Goal: Task Accomplishment & Management: Complete application form

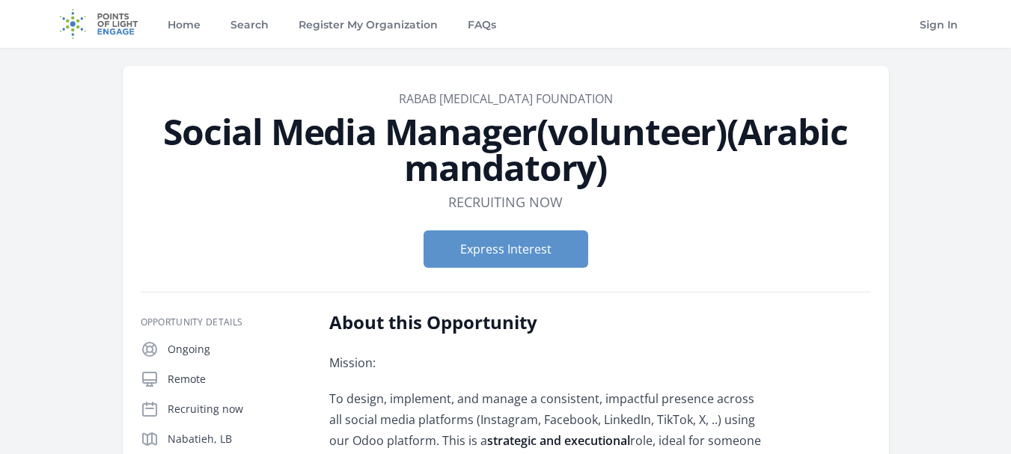
click at [194, 20] on link "Home" at bounding box center [184, 24] width 39 height 48
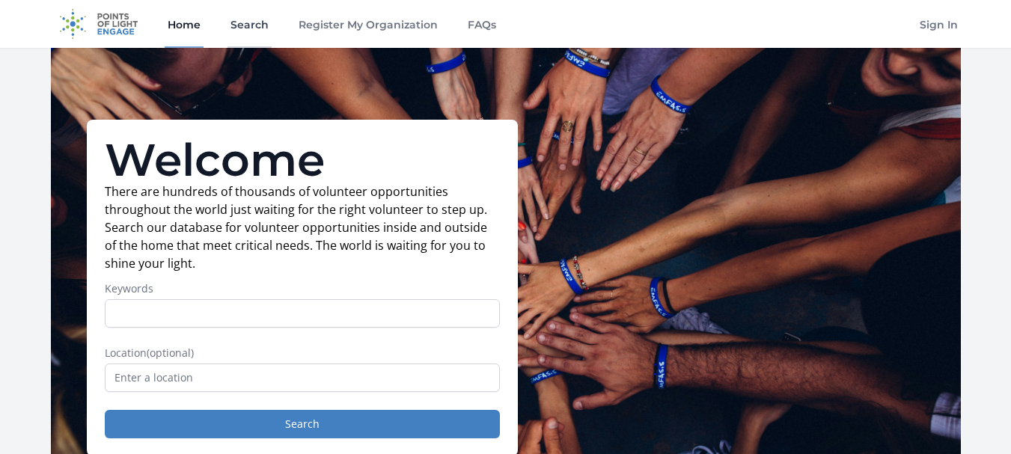
click at [236, 37] on link "Search" at bounding box center [249, 24] width 44 height 48
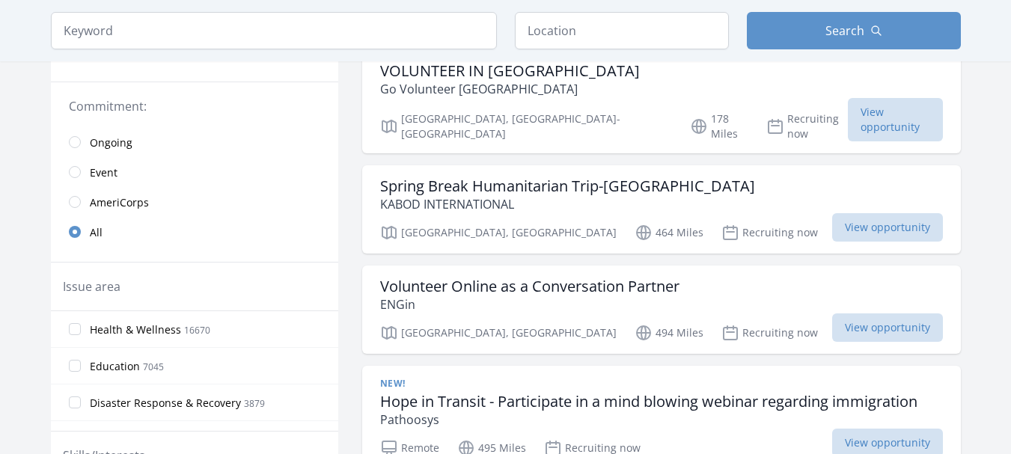
scroll to position [299, 0]
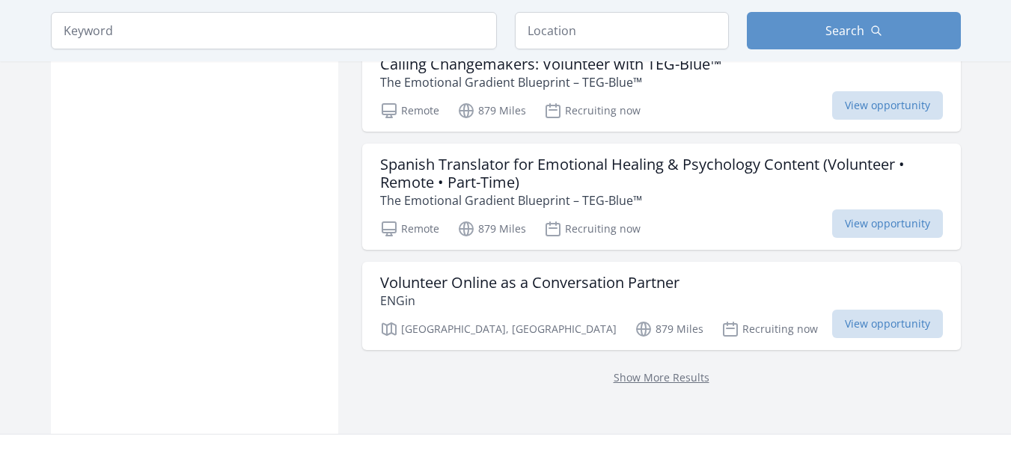
scroll to position [2064, 0]
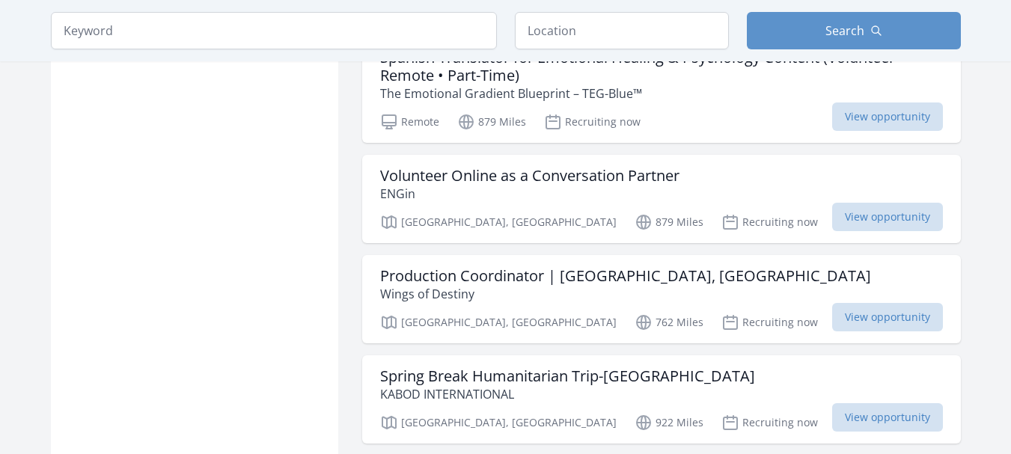
scroll to position [2094, 0]
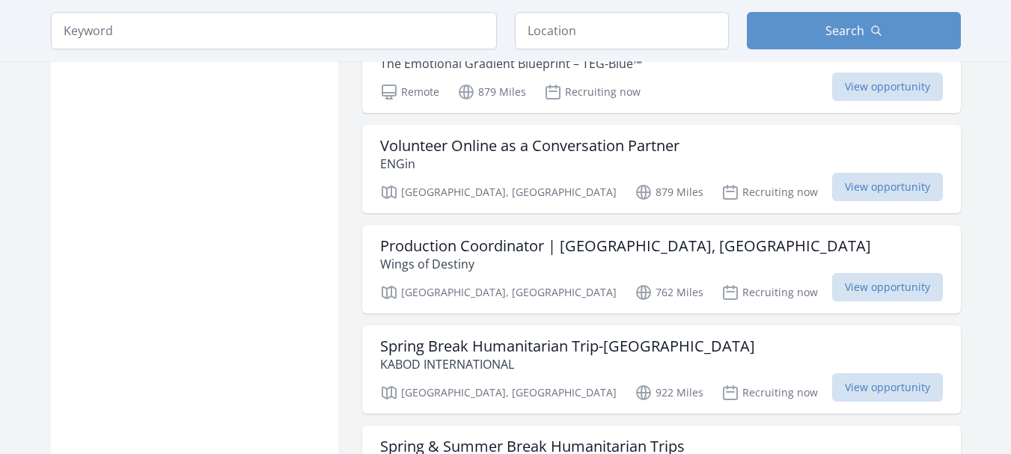
click at [970, 235] on div "Active filters Clear filters In-Person or Remote: Remote In-Person All Commitme…" at bounding box center [505, 195] width 957 height 4361
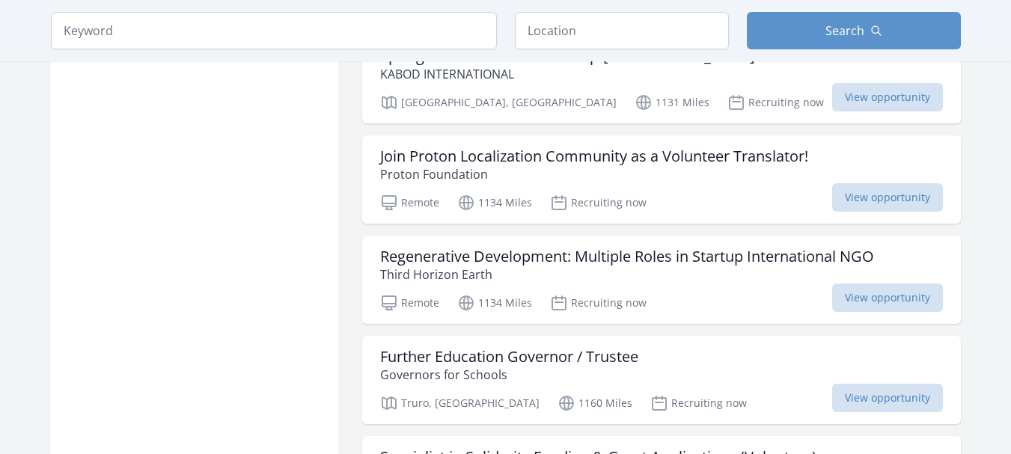
scroll to position [3231, 0]
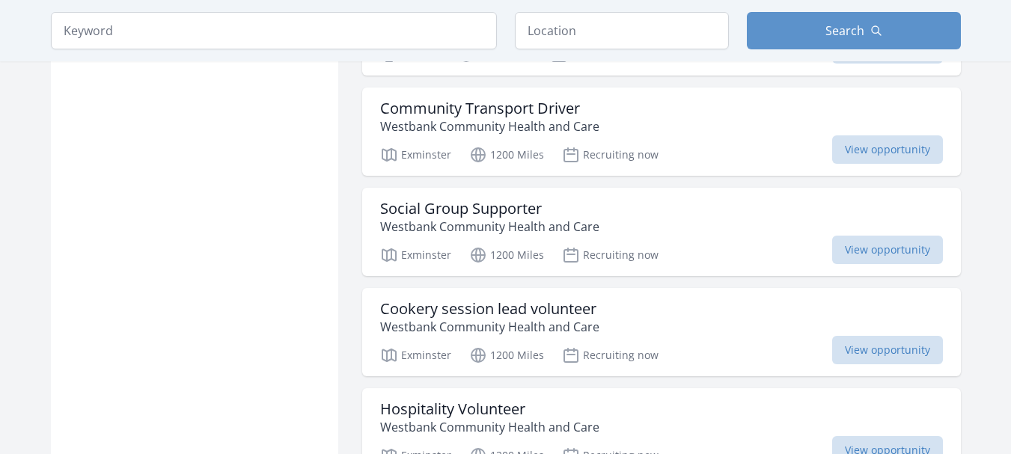
scroll to position [4847, 0]
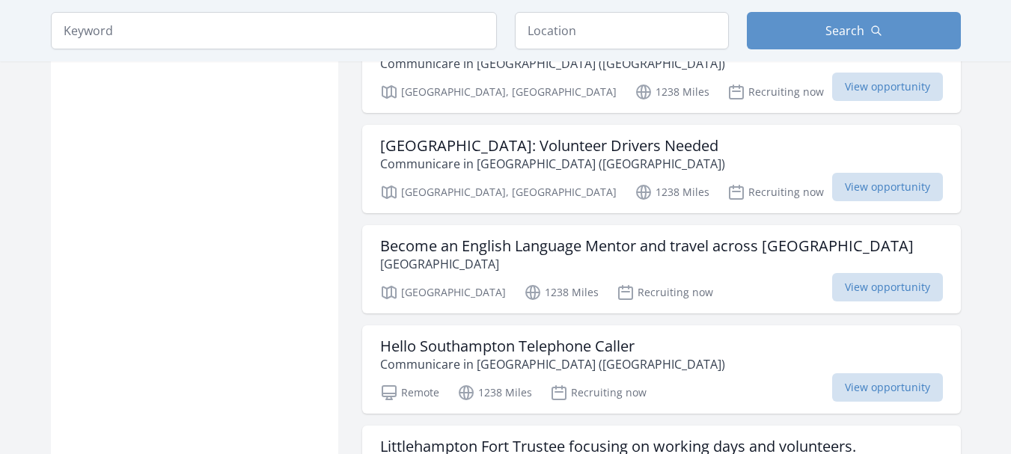
scroll to position [7181, 0]
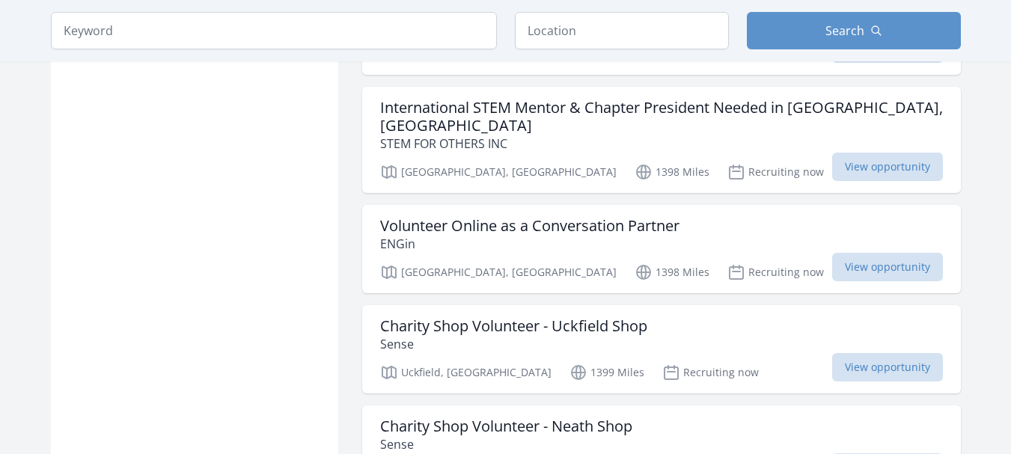
scroll to position [8583, 0]
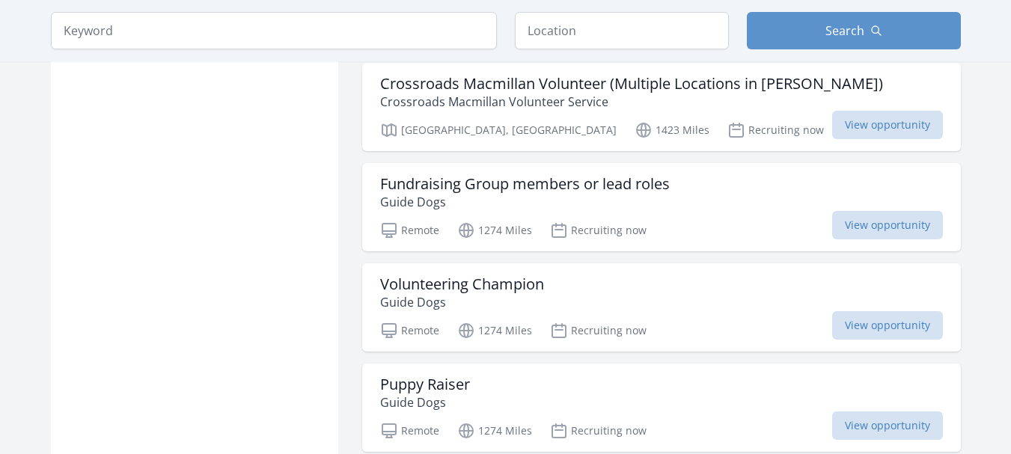
scroll to position [10408, 0]
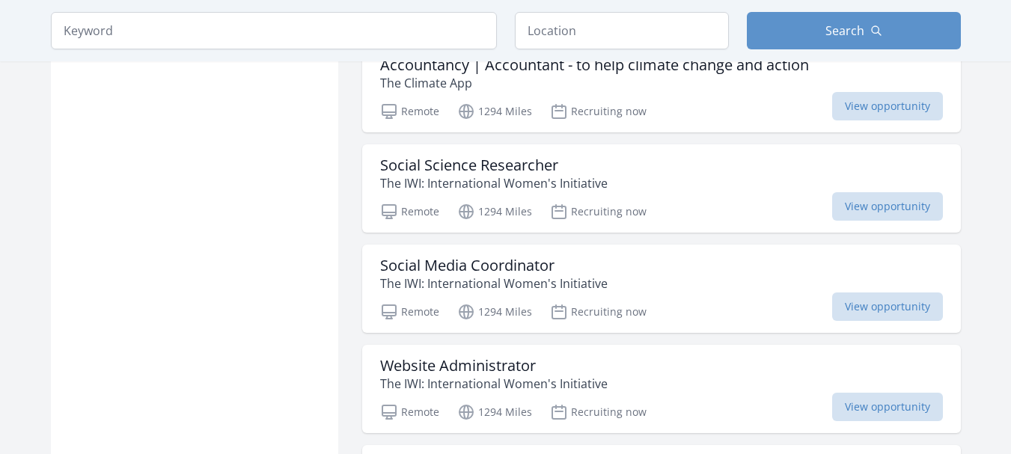
scroll to position [12802, 0]
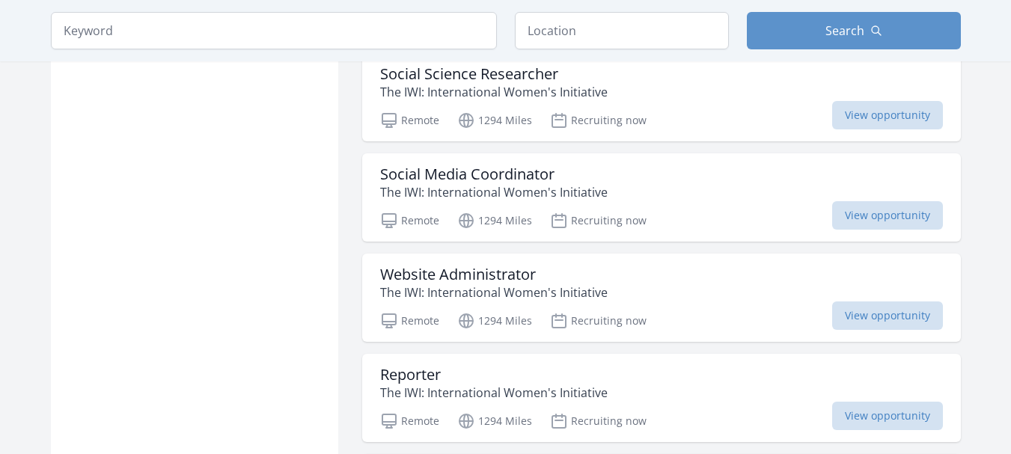
scroll to position [16212, 0]
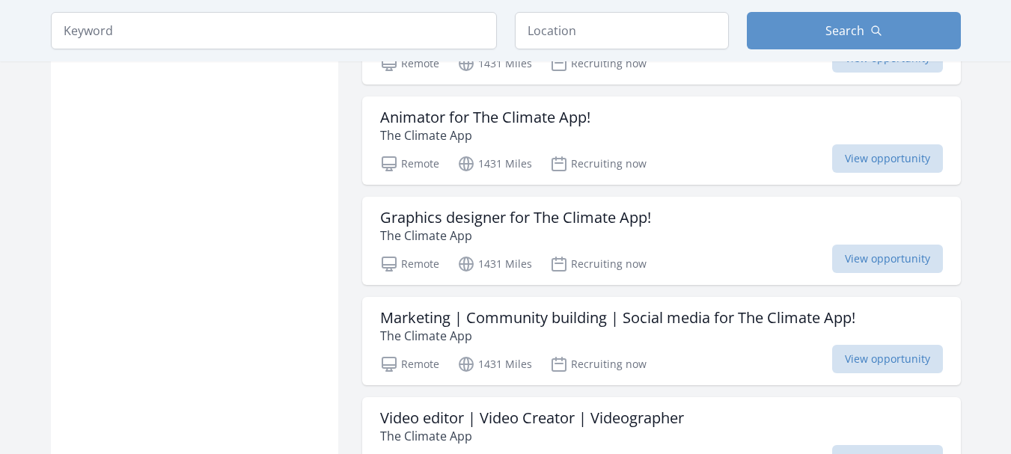
scroll to position [18157, 0]
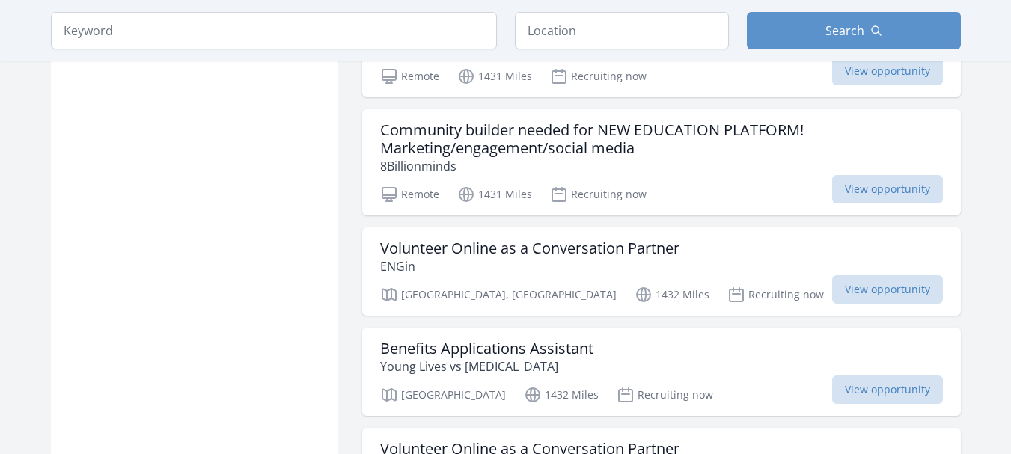
scroll to position [18546, 0]
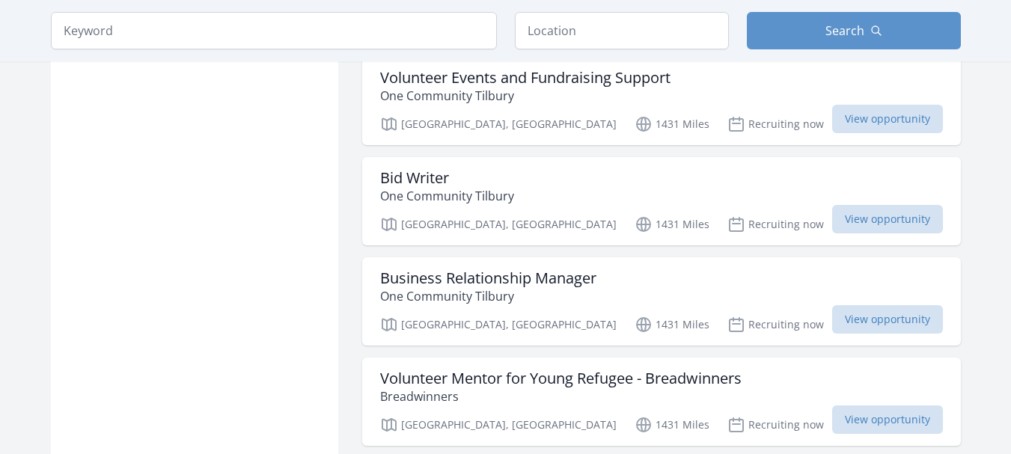
scroll to position [22226, 0]
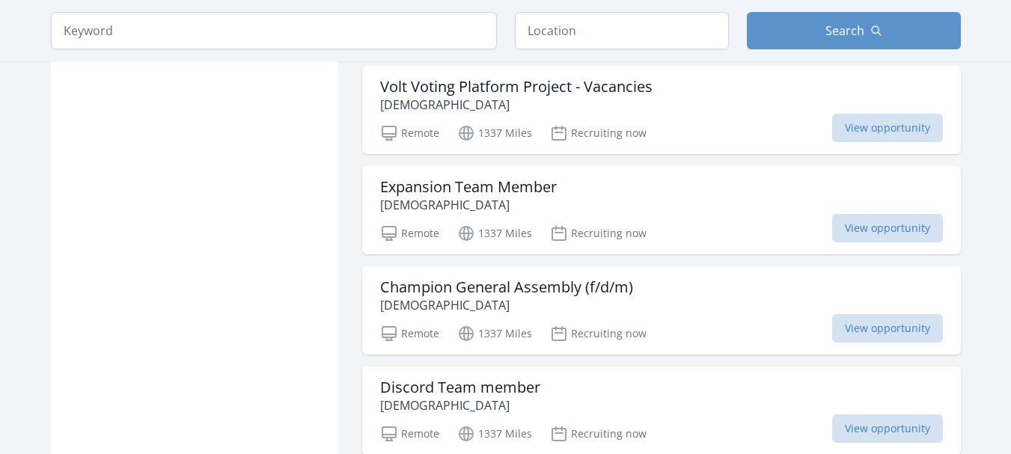
scroll to position [24345, 0]
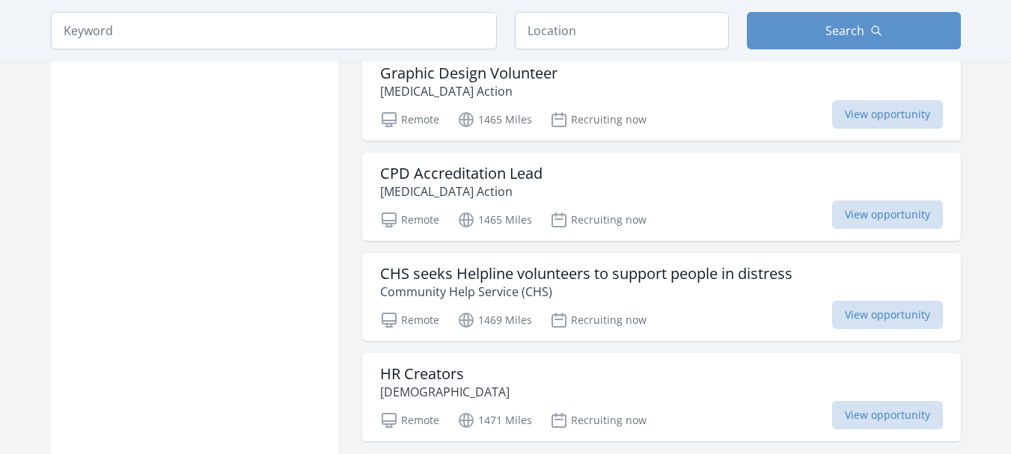
scroll to position [28419, 0]
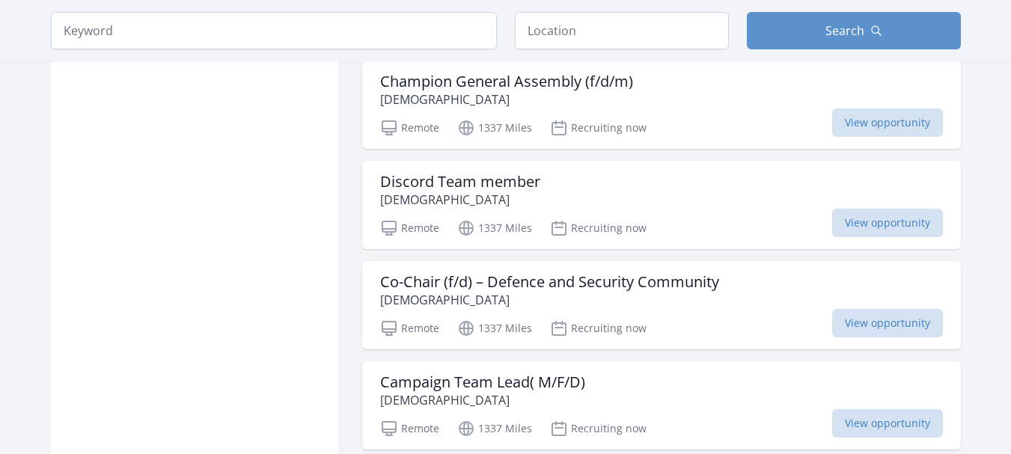
scroll to position [30304, 0]
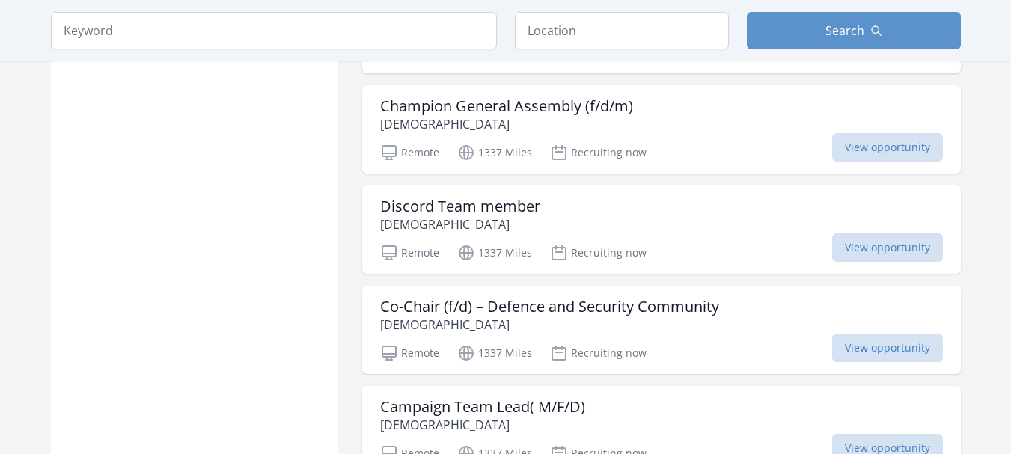
scroll to position [30274, 0]
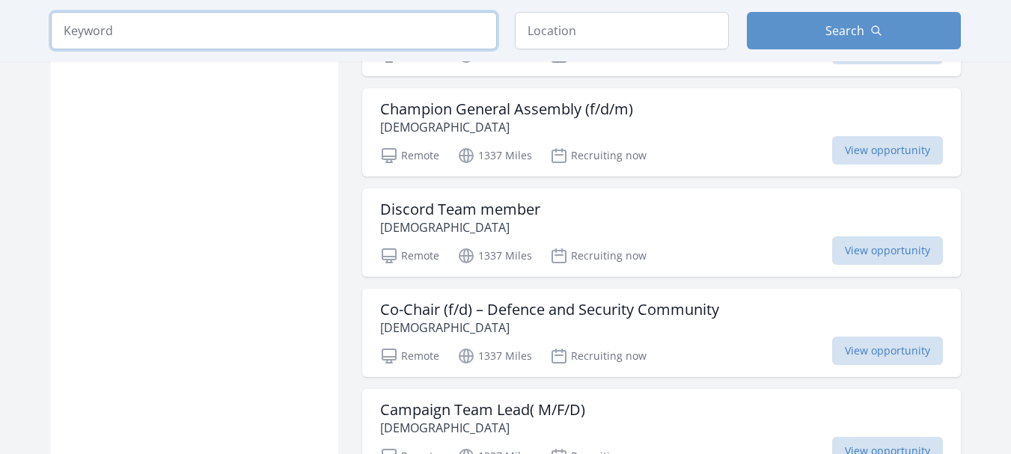
click at [238, 18] on input "search" at bounding box center [274, 30] width 446 height 37
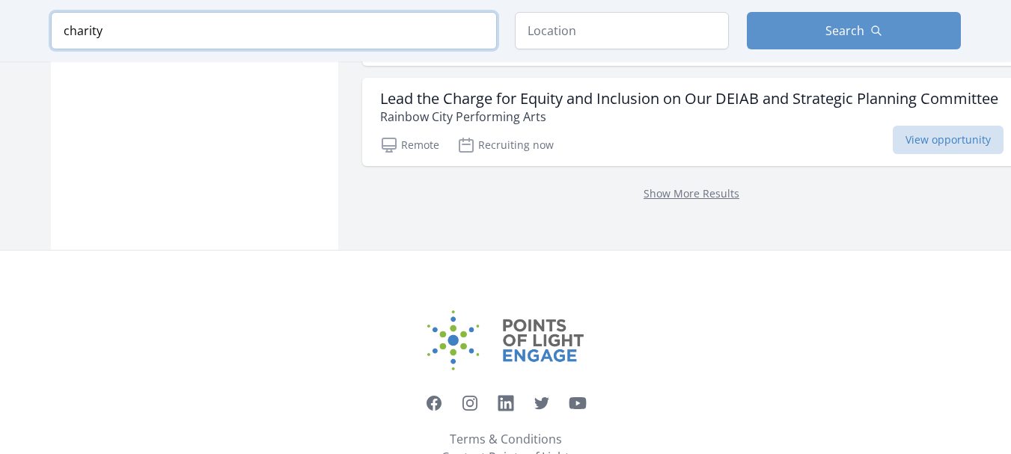
scroll to position [2189, 0]
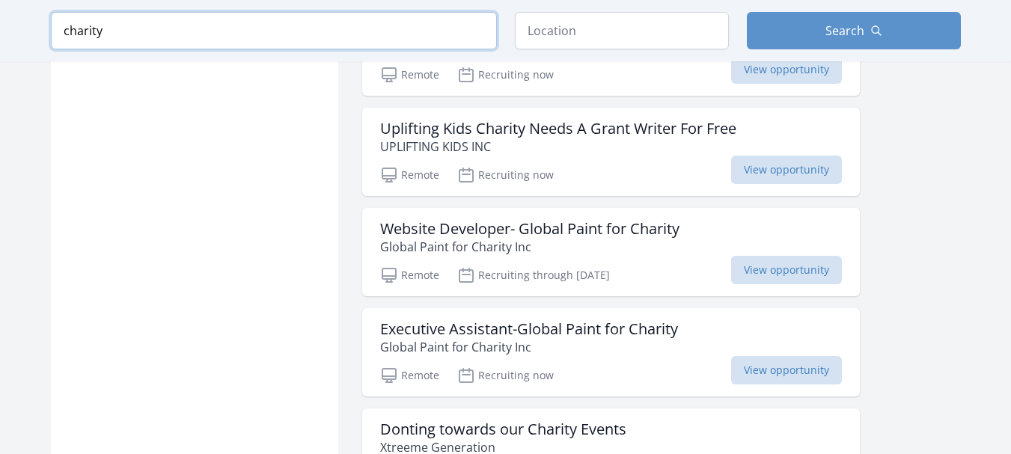
scroll to position [1199, 0]
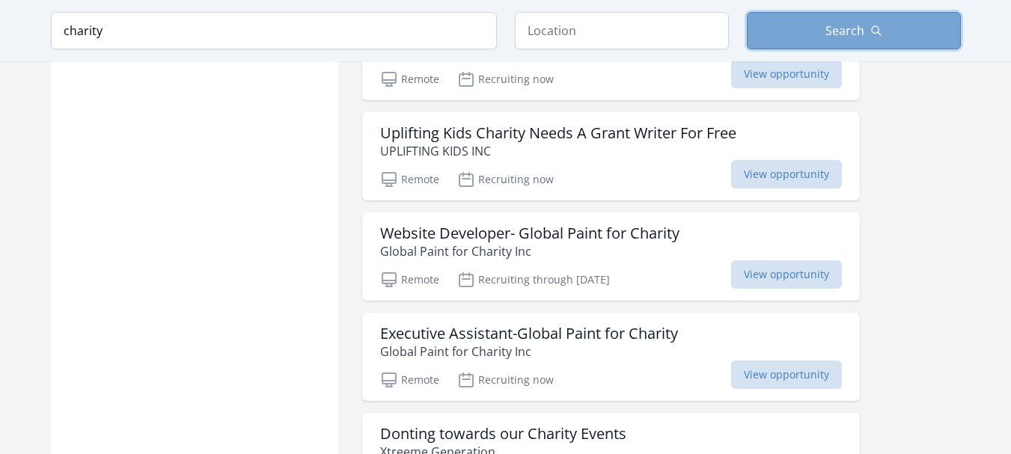
click at [880, 23] on button "Search" at bounding box center [853, 30] width 214 height 37
click at [818, 31] on button "Search" at bounding box center [853, 30] width 214 height 37
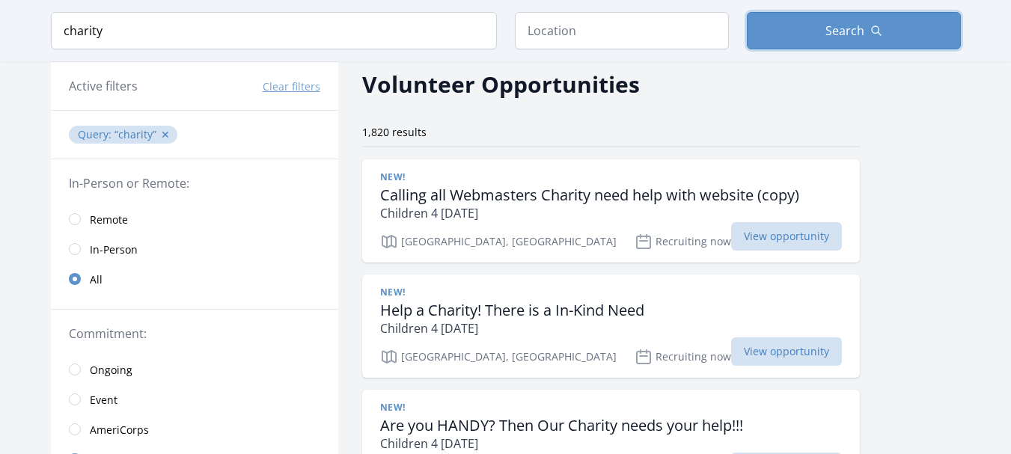
scroll to position [0, 0]
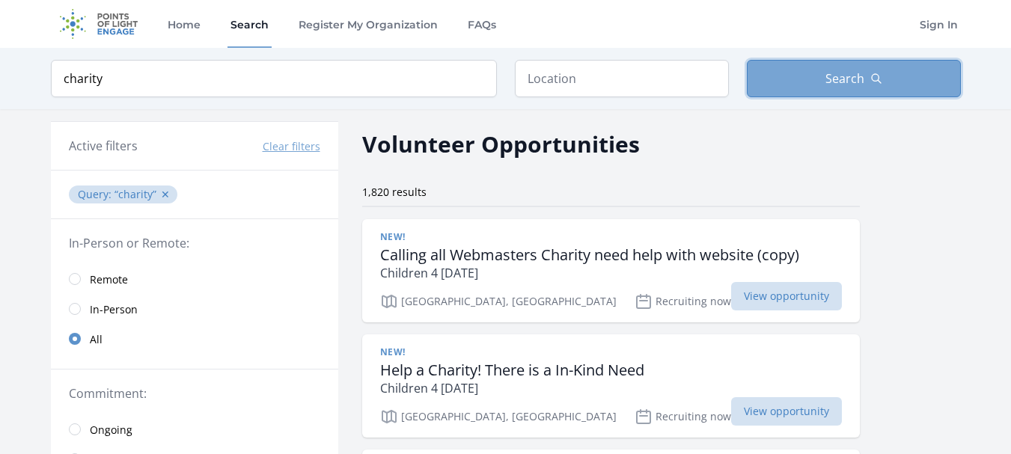
click at [812, 80] on button "Search" at bounding box center [853, 78] width 214 height 37
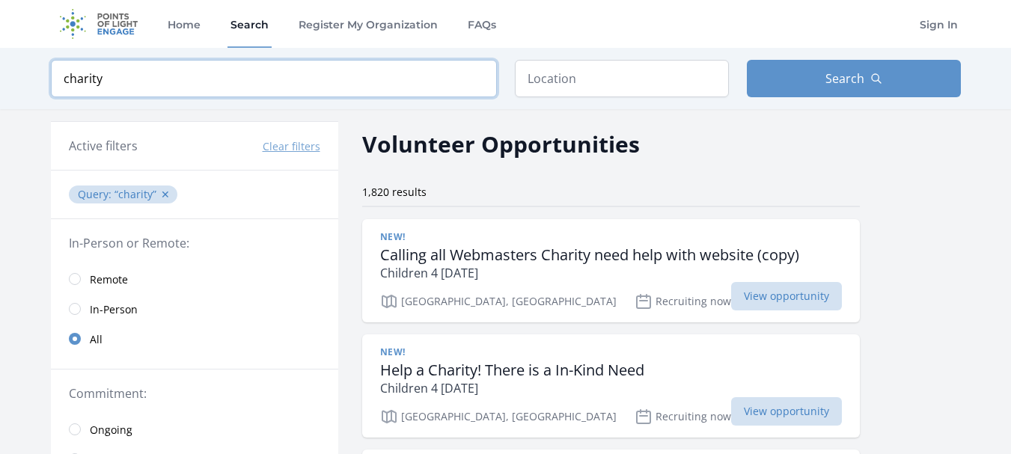
click at [429, 70] on input "charity" at bounding box center [274, 78] width 446 height 37
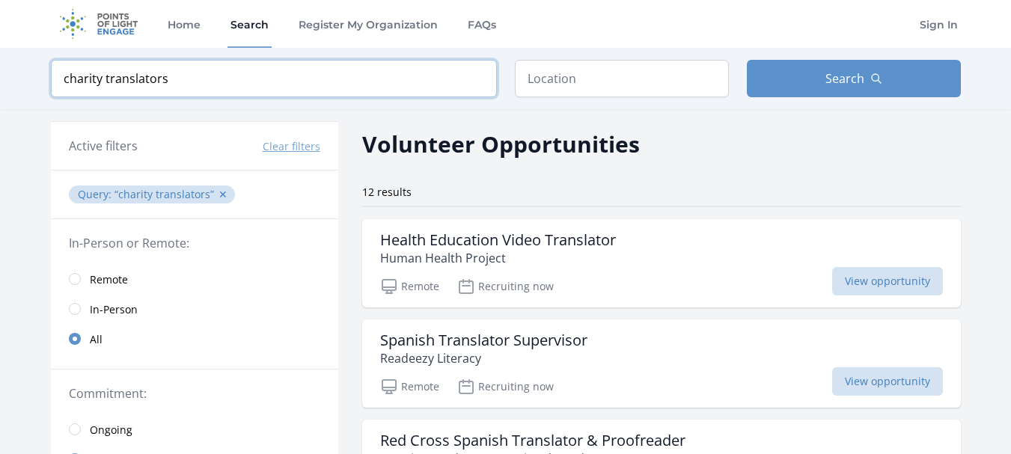
type input "charity translators"
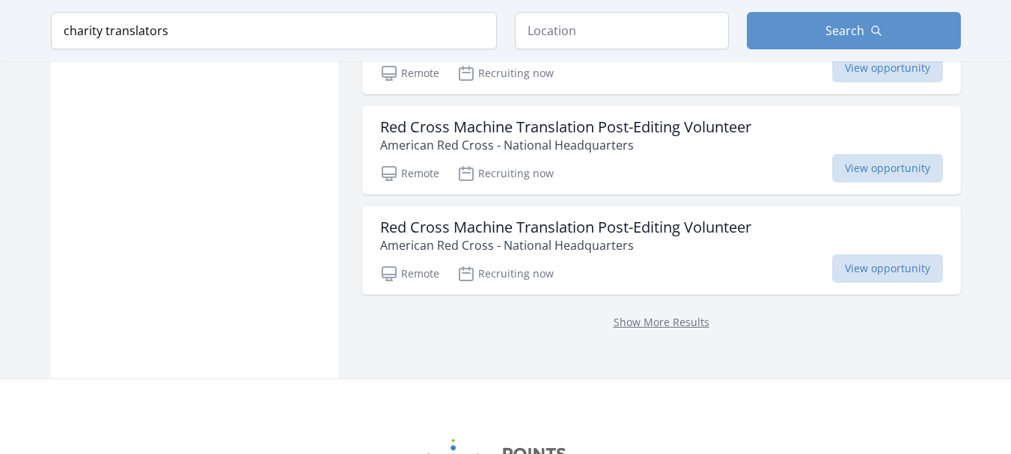
scroll to position [1139, 0]
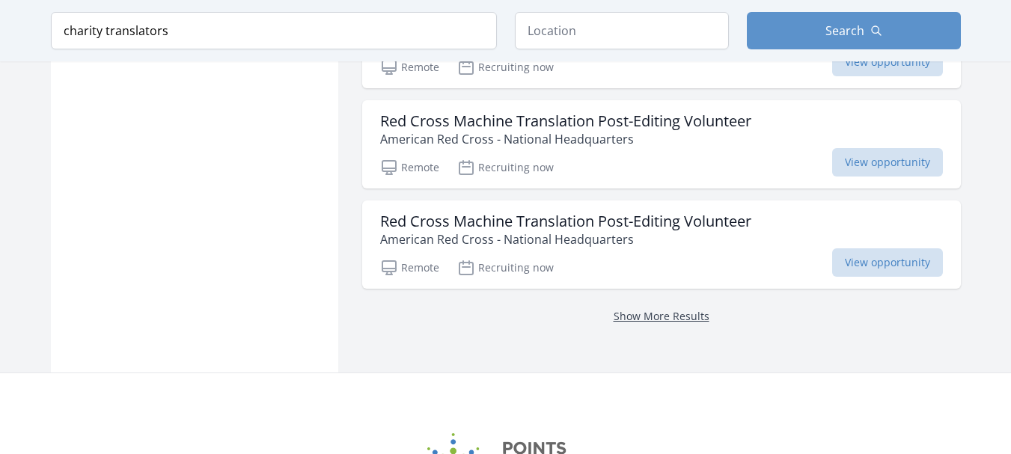
click at [693, 321] on link "Show More Results" at bounding box center [661, 316] width 96 height 14
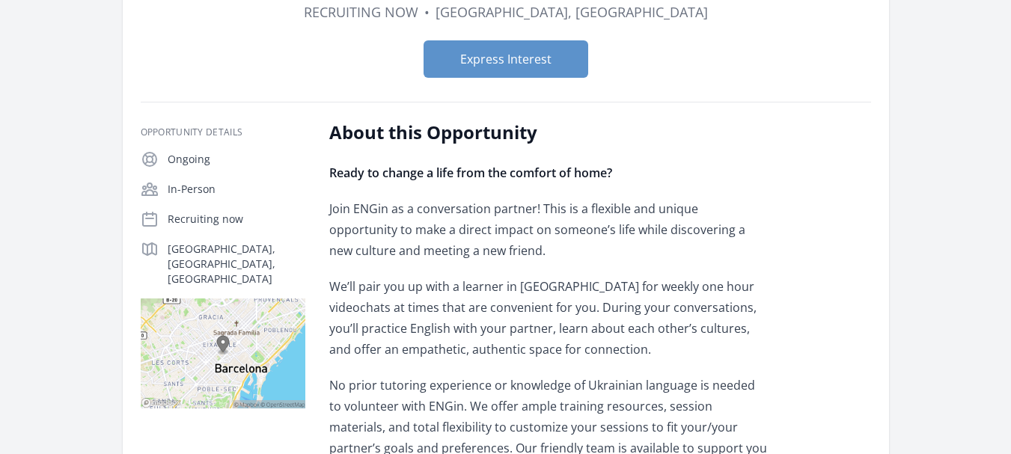
scroll to position [277, 0]
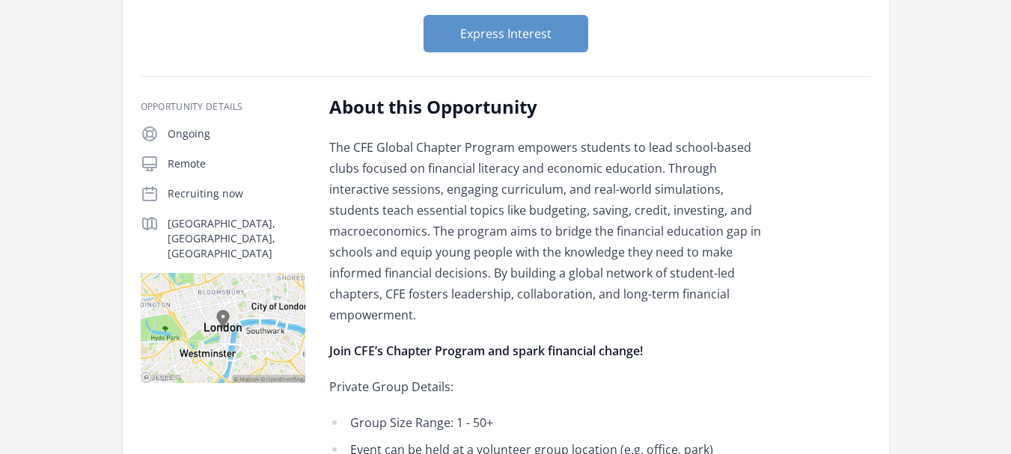
scroll to position [182, 0]
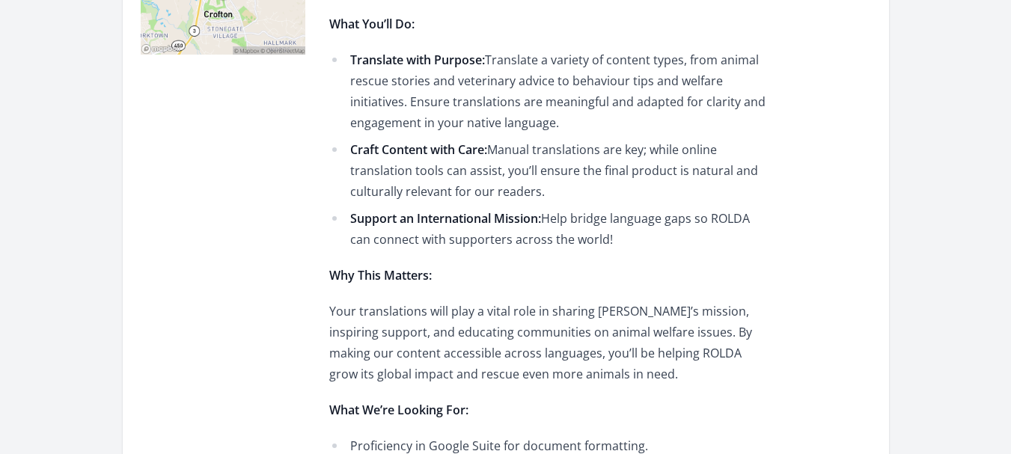
scroll to position [3, 0]
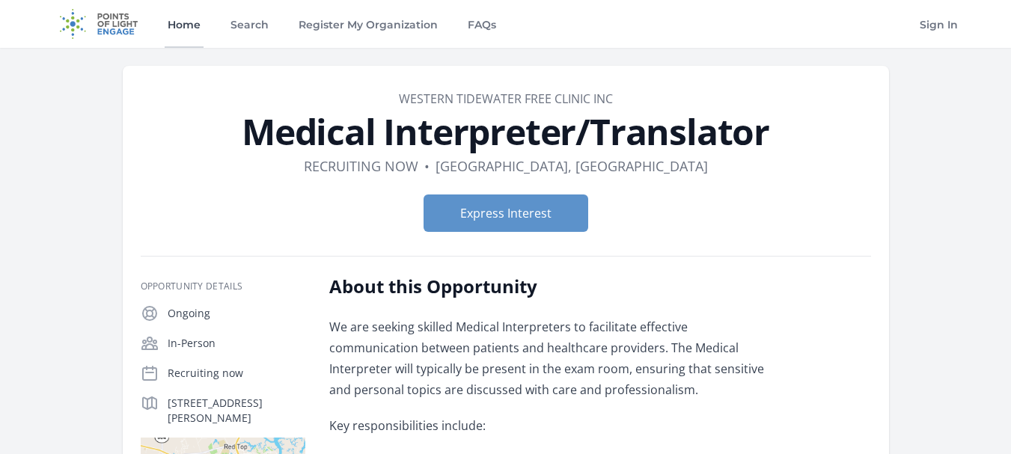
click at [195, 22] on link "Home" at bounding box center [184, 24] width 39 height 48
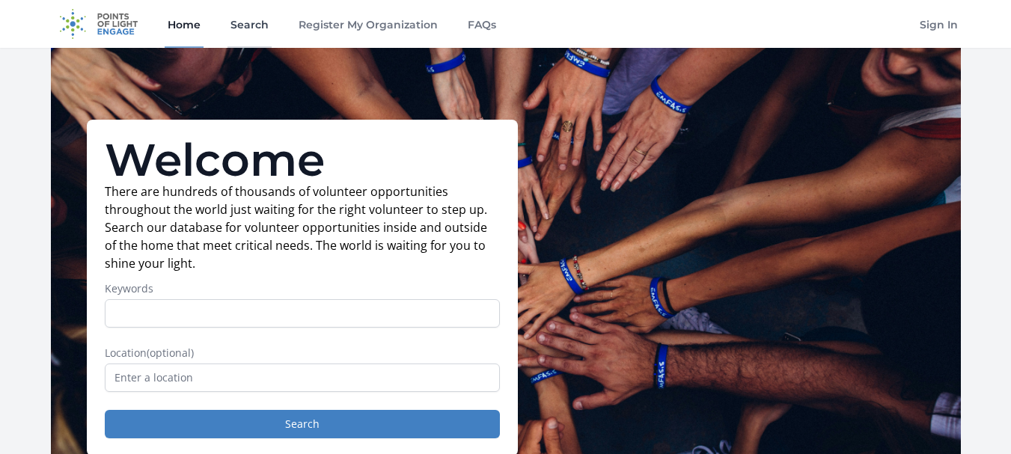
click at [261, 31] on link "Search" at bounding box center [249, 24] width 44 height 48
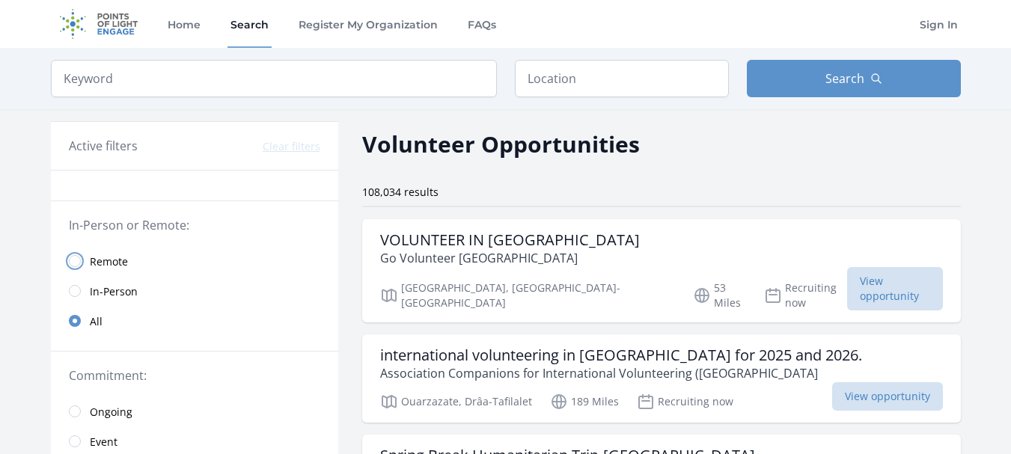
click at [74, 265] on input "radio" at bounding box center [75, 261] width 12 height 12
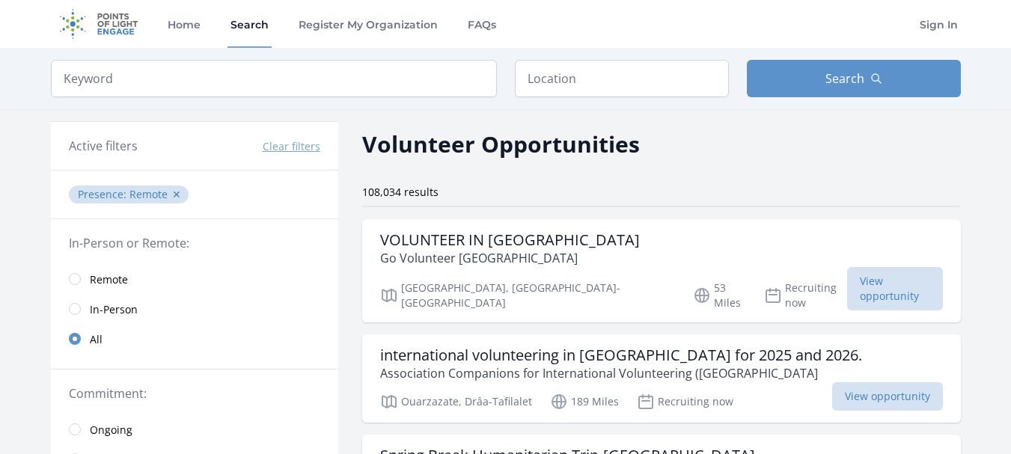
click at [81, 275] on link "Remote" at bounding box center [194, 279] width 287 height 30
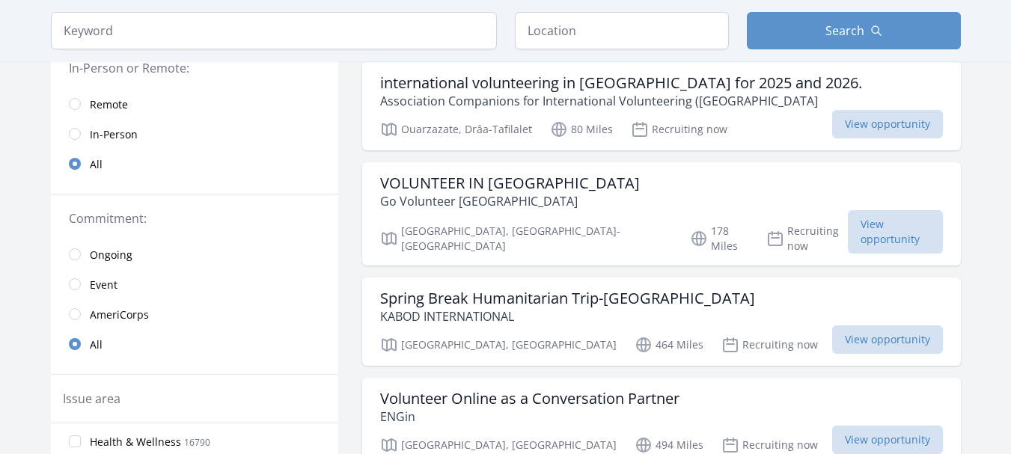
scroll to position [162, 0]
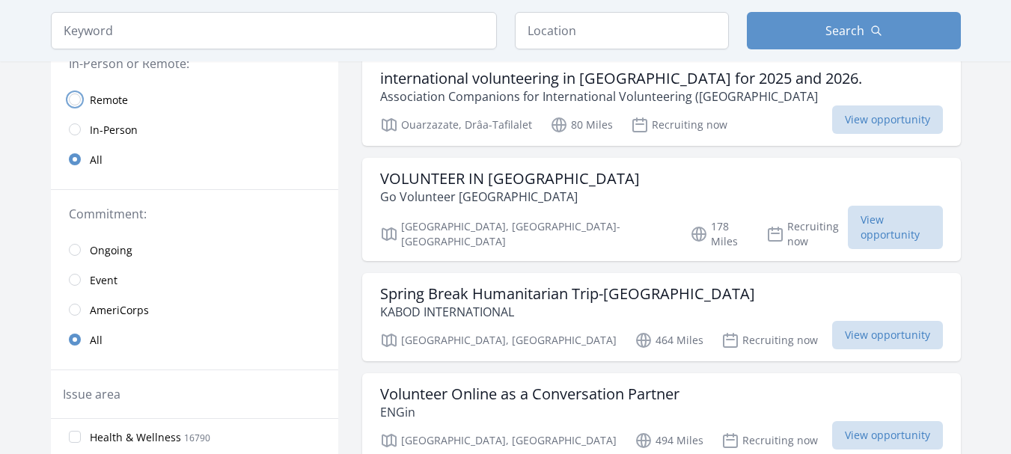
click at [73, 99] on input "radio" at bounding box center [75, 99] width 12 height 12
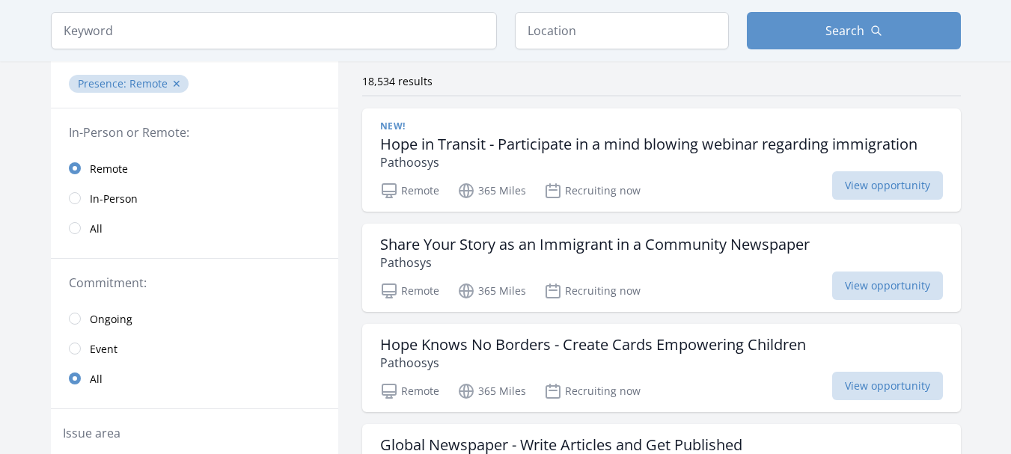
scroll to position [83, 0]
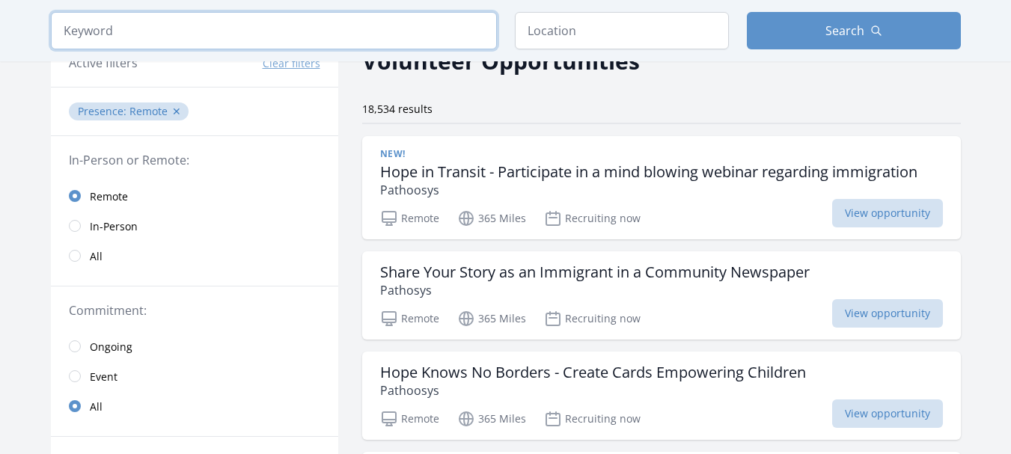
click at [215, 27] on input "search" at bounding box center [274, 30] width 446 height 37
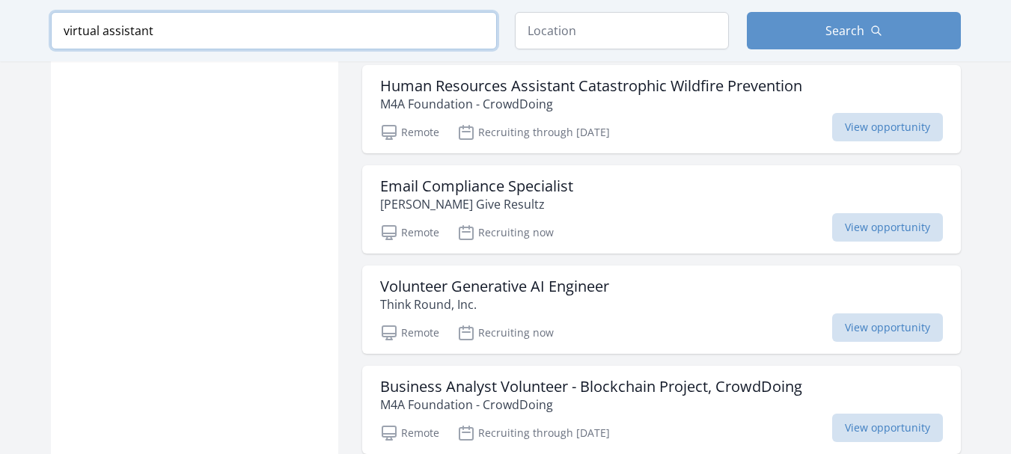
scroll to position [1501, 0]
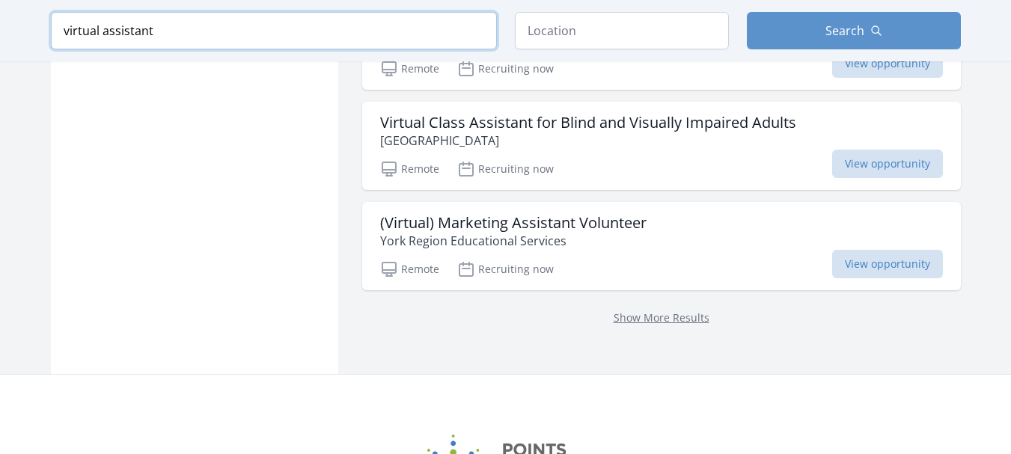
scroll to position [4076, 0]
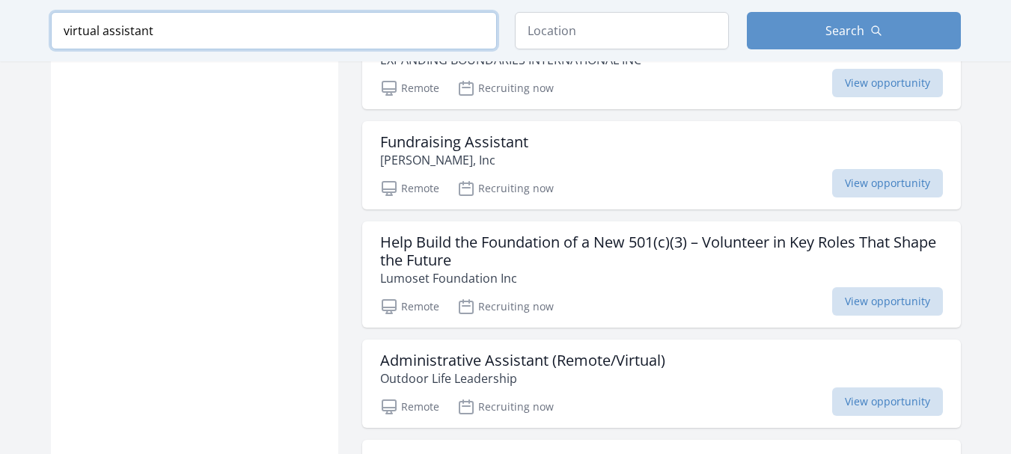
scroll to position [4781, 0]
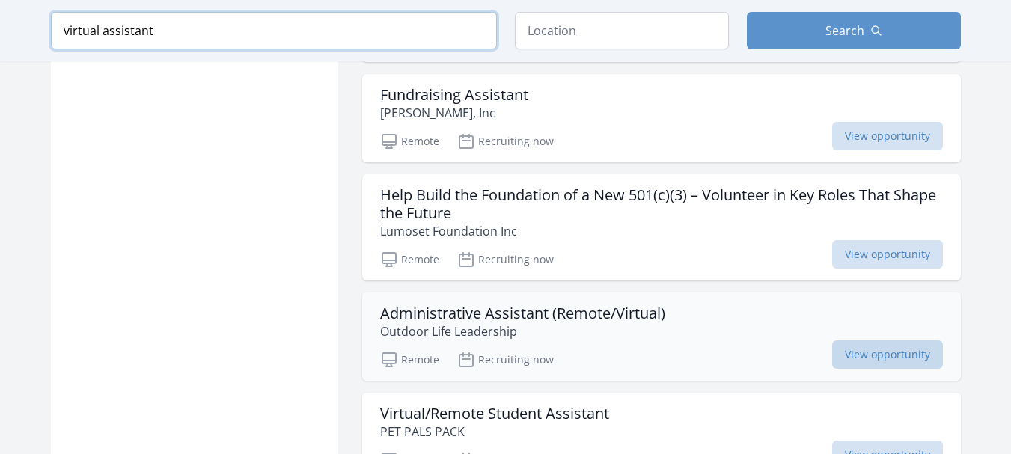
type input "virtual assistant"
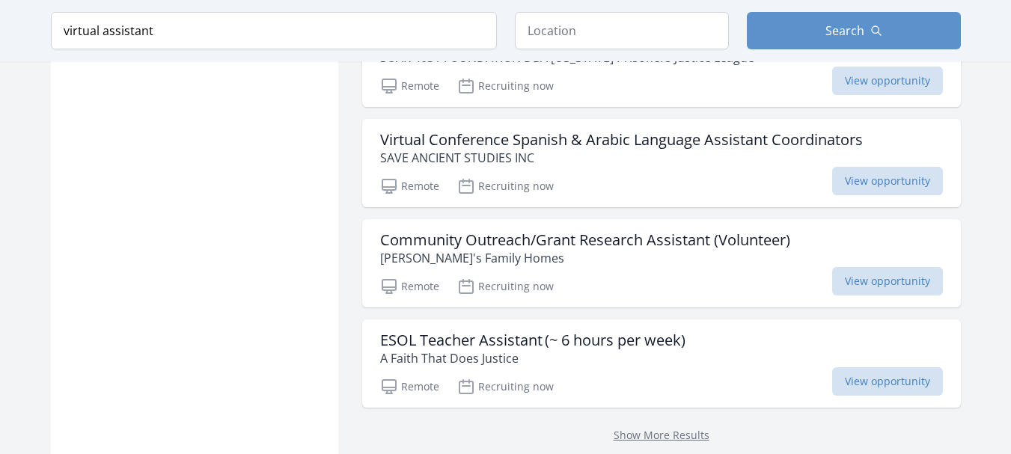
scroll to position [5968, 0]
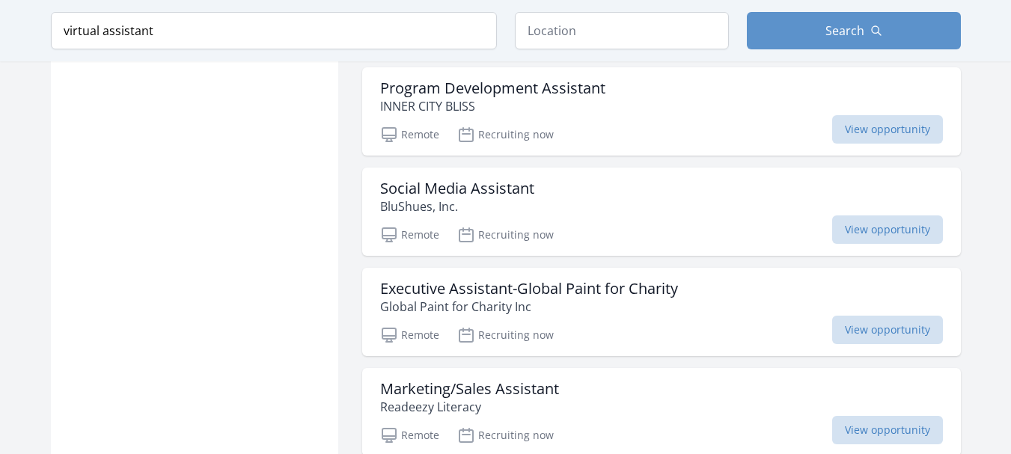
scroll to position [7836, 0]
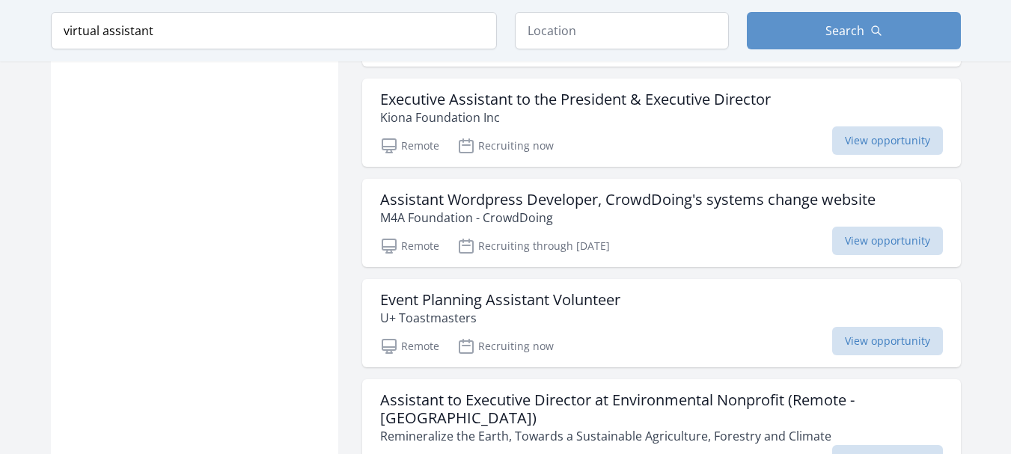
scroll to position [9887, 0]
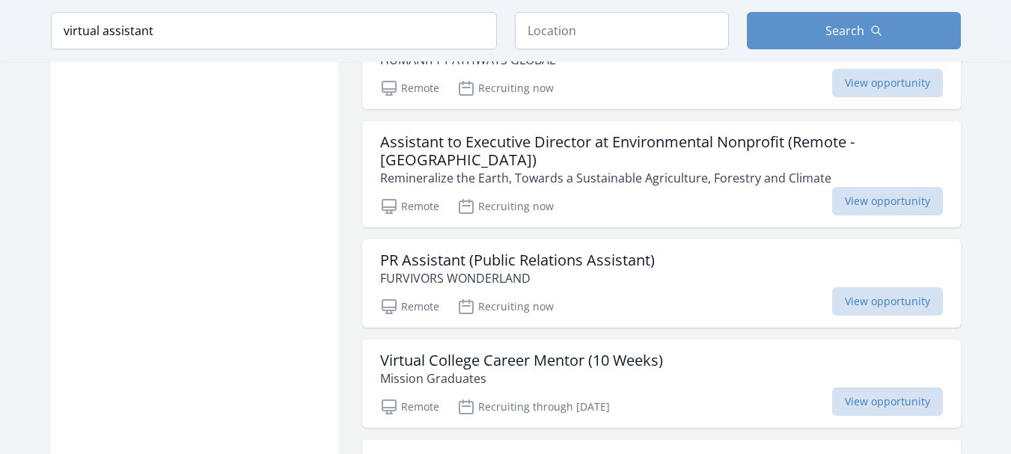
scroll to position [11291, 0]
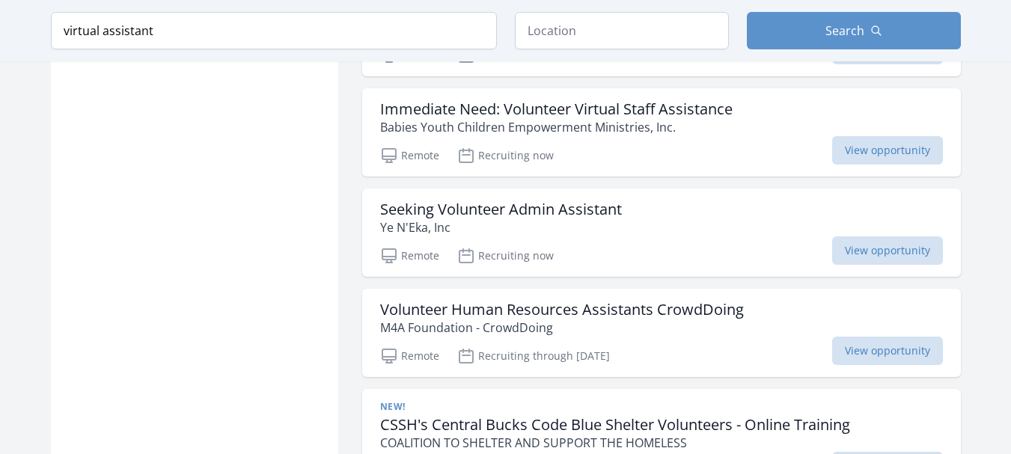
scroll to position [14212, 0]
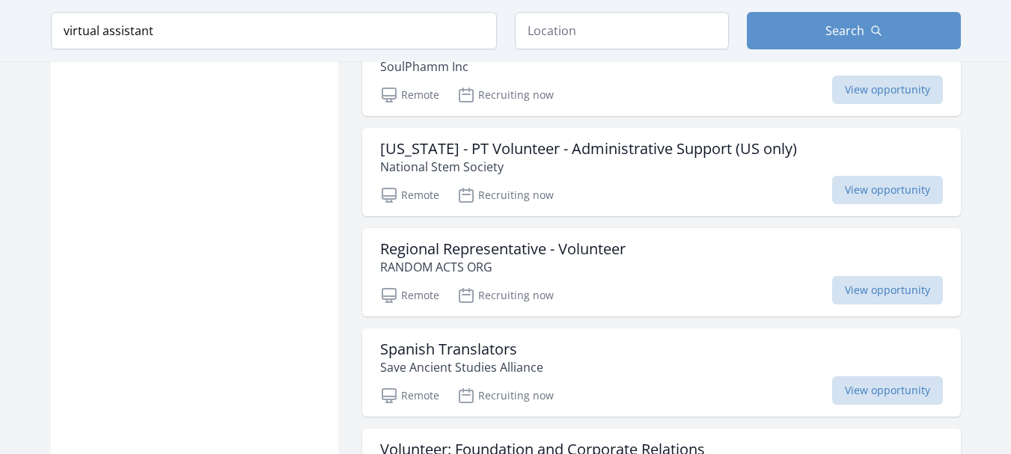
scroll to position [16238, 0]
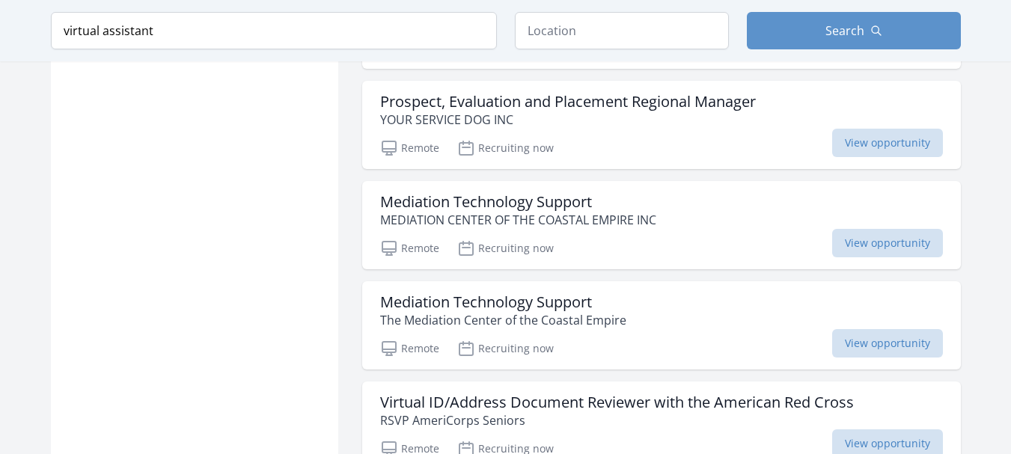
scroll to position [18302, 0]
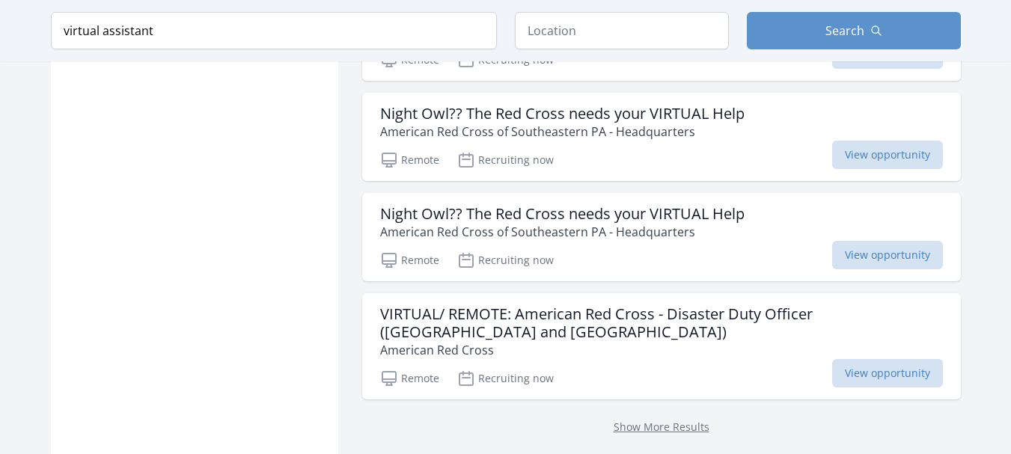
scroll to position [20546, 0]
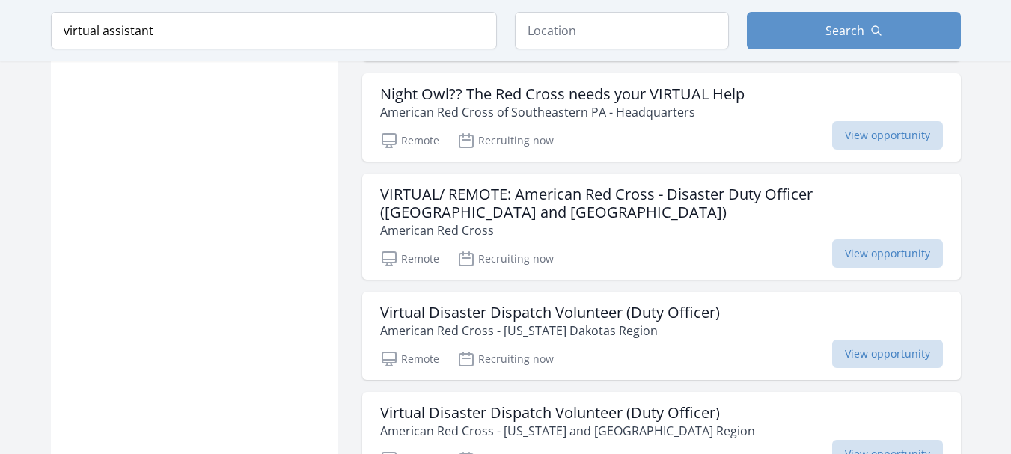
scroll to position [20606, 0]
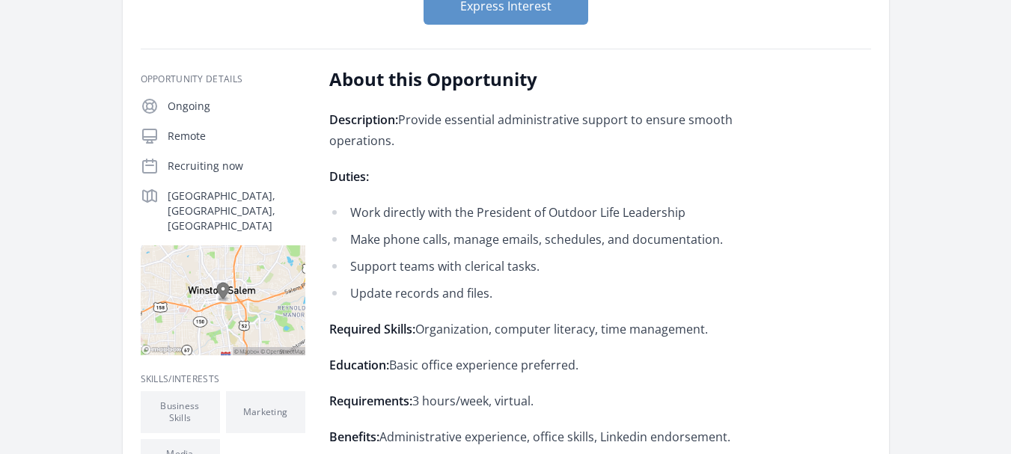
scroll to position [128, 0]
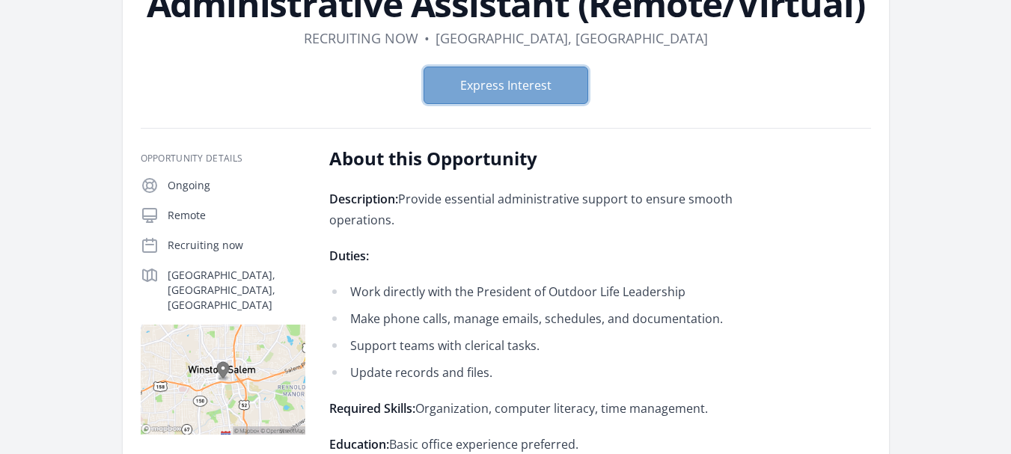
click at [533, 88] on button "Express Interest" at bounding box center [505, 85] width 165 height 37
